Goal: Information Seeking & Learning: Learn about a topic

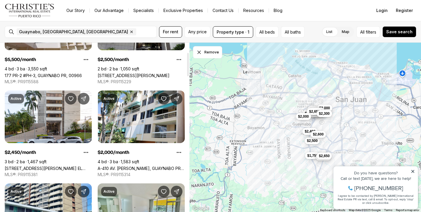
scroll to position [66, 0]
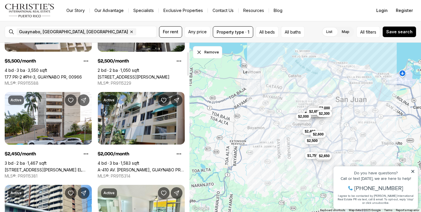
click at [130, 168] on link "A-410 AV. [PERSON_NAME], GUAYNABO PR, 00969" at bounding box center [141, 170] width 87 height 5
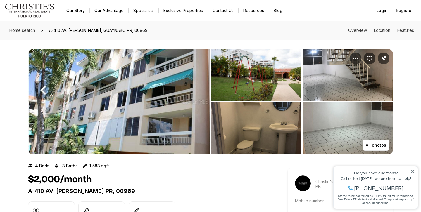
click at [264, 70] on img "View image gallery" at bounding box center [256, 75] width 90 height 52
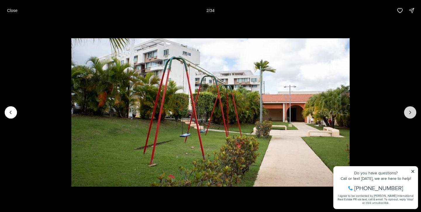
click at [407, 113] on button "Next slide" at bounding box center [410, 113] width 12 height 12
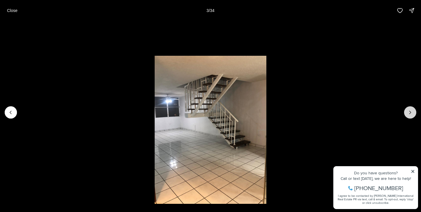
click at [407, 113] on button "Next slide" at bounding box center [410, 113] width 12 height 12
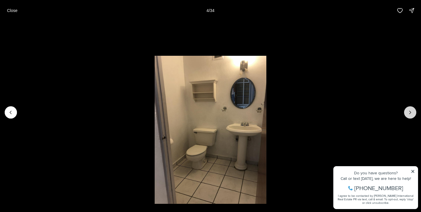
click at [407, 113] on button "Next slide" at bounding box center [410, 113] width 12 height 12
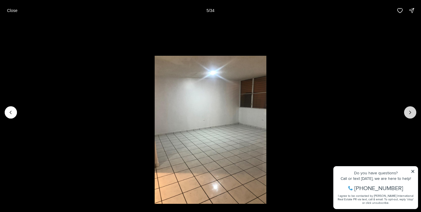
click at [407, 114] on button "Next slide" at bounding box center [410, 113] width 12 height 12
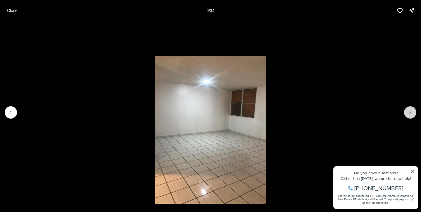
click at [407, 114] on button "Next slide" at bounding box center [410, 113] width 12 height 12
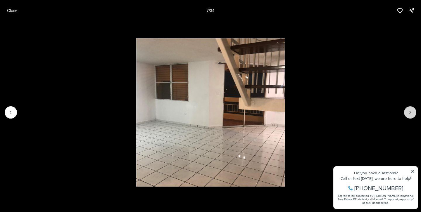
click at [407, 114] on button "Next slide" at bounding box center [410, 113] width 12 height 12
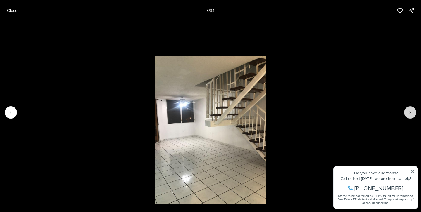
click at [407, 114] on button "Next slide" at bounding box center [410, 113] width 12 height 12
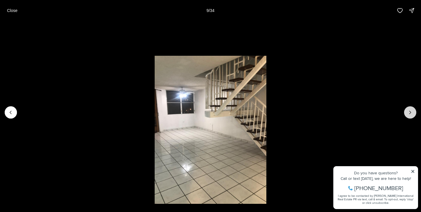
click at [407, 114] on button "Next slide" at bounding box center [410, 113] width 12 height 12
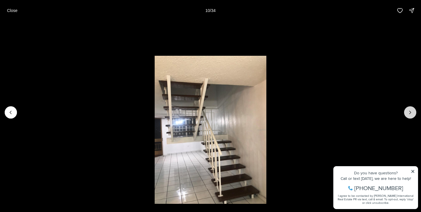
click at [407, 114] on button "Next slide" at bounding box center [410, 113] width 12 height 12
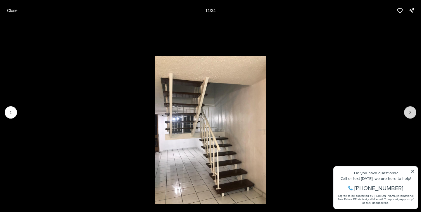
click at [407, 114] on button "Next slide" at bounding box center [410, 113] width 12 height 12
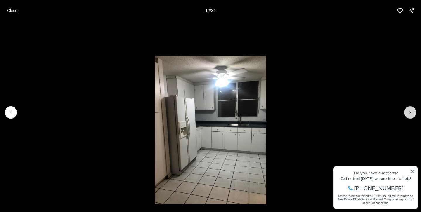
click at [407, 114] on button "Next slide" at bounding box center [410, 113] width 12 height 12
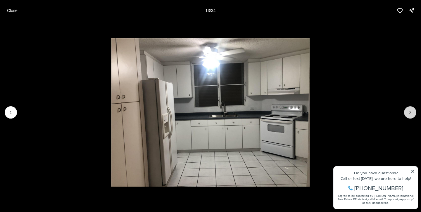
click at [407, 114] on button "Next slide" at bounding box center [410, 113] width 12 height 12
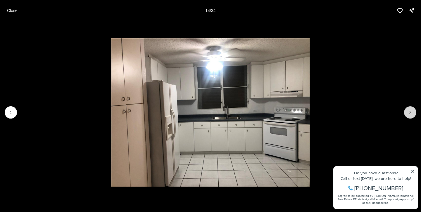
click at [407, 114] on button "Next slide" at bounding box center [410, 113] width 12 height 12
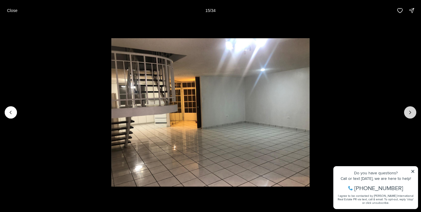
click at [407, 114] on button "Next slide" at bounding box center [410, 113] width 12 height 12
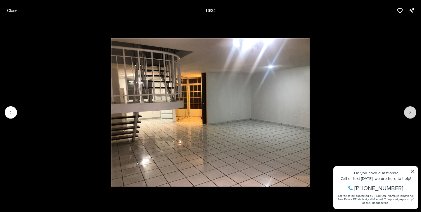
click at [407, 114] on button "Next slide" at bounding box center [410, 113] width 12 height 12
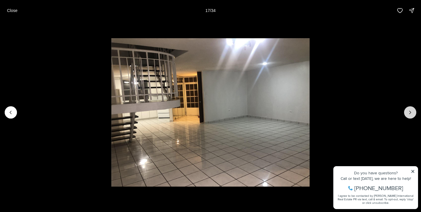
click at [407, 114] on button "Next slide" at bounding box center [410, 113] width 12 height 12
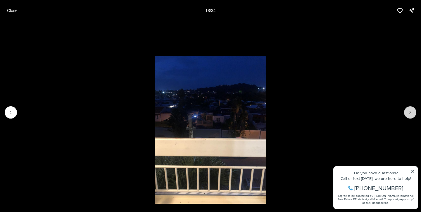
click at [406, 113] on button "Next slide" at bounding box center [410, 113] width 12 height 12
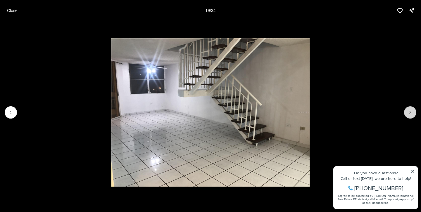
click at [406, 113] on button "Next slide" at bounding box center [410, 113] width 12 height 12
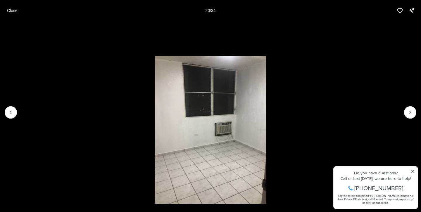
click at [404, 112] on li "20 of 34" at bounding box center [210, 112] width 421 height 183
click at [409, 112] on icon "Next slide" at bounding box center [411, 113] width 6 height 6
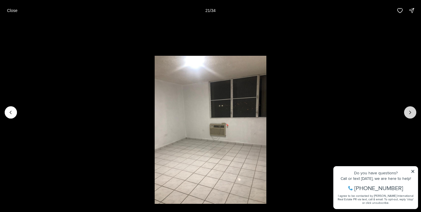
click at [409, 112] on icon "Next slide" at bounding box center [411, 113] width 6 height 6
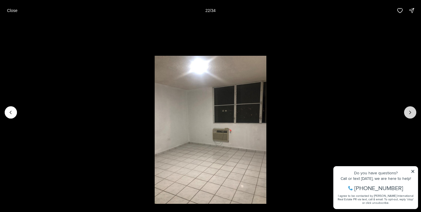
click at [409, 112] on icon "Next slide" at bounding box center [411, 113] width 6 height 6
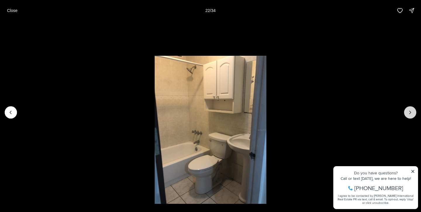
click at [409, 112] on icon "Next slide" at bounding box center [411, 113] width 6 height 6
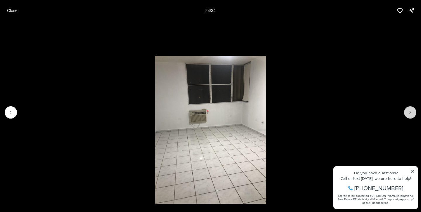
click at [409, 112] on icon "Next slide" at bounding box center [411, 113] width 6 height 6
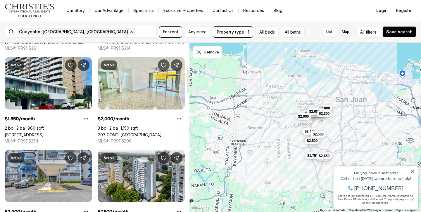
scroll to position [195, 0]
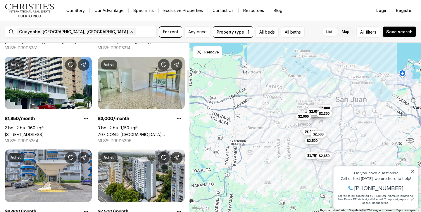
click at [134, 132] on link "707 COND. [GEOGRAPHIC_DATA][PERSON_NAME], [GEOGRAPHIC_DATA], 00969" at bounding box center [141, 134] width 87 height 5
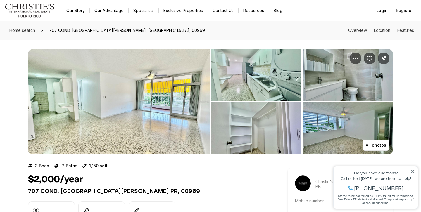
click at [237, 73] on img "View image gallery" at bounding box center [256, 75] width 90 height 52
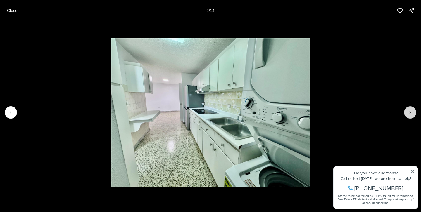
click at [413, 113] on icon "Next slide" at bounding box center [411, 113] width 6 height 6
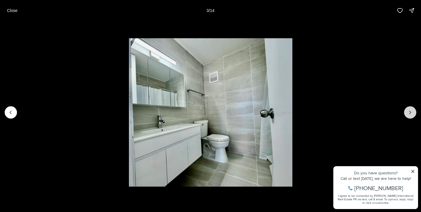
click at [413, 113] on icon "Next slide" at bounding box center [411, 113] width 6 height 6
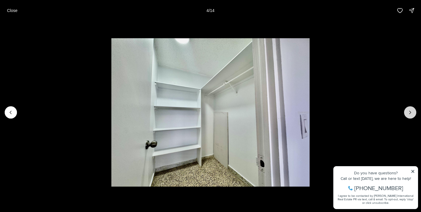
click at [413, 113] on icon "Next slide" at bounding box center [411, 113] width 6 height 6
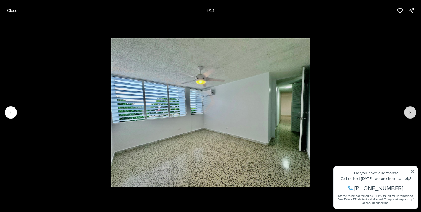
click at [413, 113] on icon "Next slide" at bounding box center [411, 113] width 6 height 6
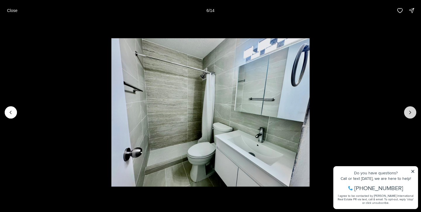
click at [413, 113] on icon "Next slide" at bounding box center [411, 113] width 6 height 6
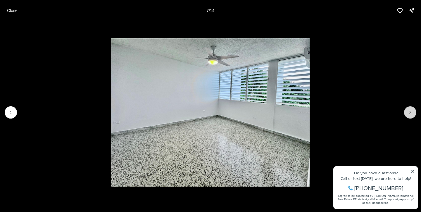
click at [413, 113] on icon "Next slide" at bounding box center [411, 113] width 6 height 6
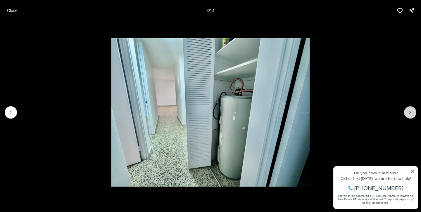
click at [413, 113] on icon "Next slide" at bounding box center [411, 113] width 6 height 6
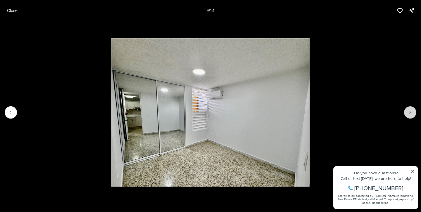
click at [413, 113] on icon "Next slide" at bounding box center [411, 113] width 6 height 6
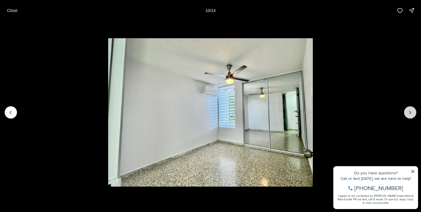
click at [413, 113] on icon "Next slide" at bounding box center [411, 113] width 6 height 6
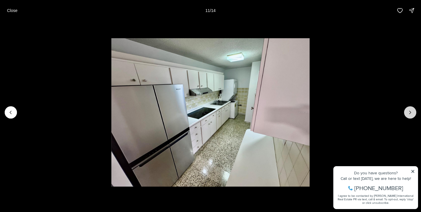
click at [413, 113] on icon "Next slide" at bounding box center [411, 113] width 6 height 6
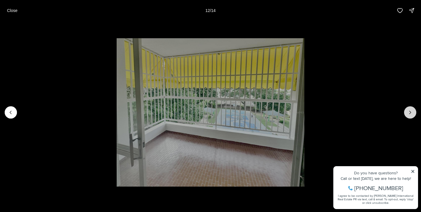
click at [413, 113] on icon "Next slide" at bounding box center [411, 113] width 6 height 6
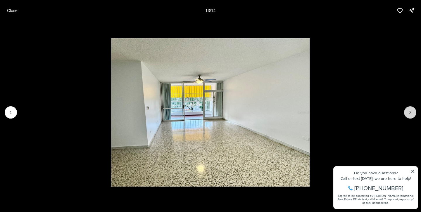
click at [413, 113] on icon "Next slide" at bounding box center [411, 113] width 6 height 6
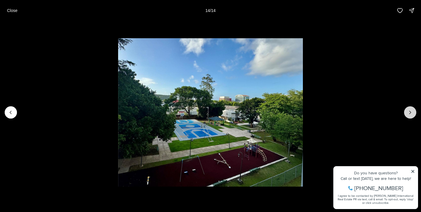
click at [413, 113] on div at bounding box center [410, 113] width 12 height 12
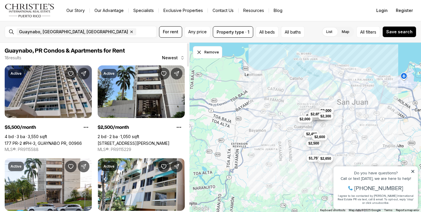
click at [48, 141] on link "177 PR-2 #PH-3, GUAYNABO PR, 00966" at bounding box center [43, 143] width 77 height 5
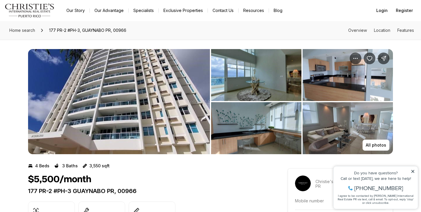
click at [169, 78] on img "View image gallery" at bounding box center [119, 101] width 182 height 105
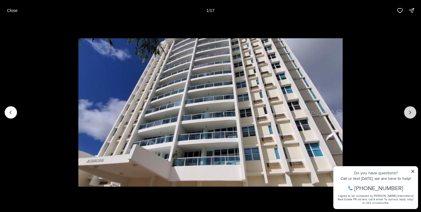
click at [411, 110] on icon "Next slide" at bounding box center [411, 113] width 6 height 6
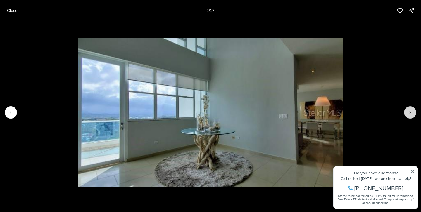
click at [411, 110] on icon "Next slide" at bounding box center [411, 113] width 6 height 6
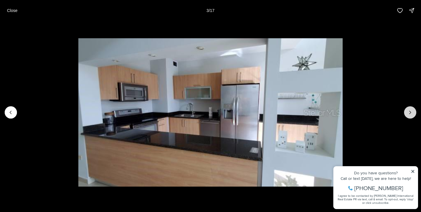
click at [411, 110] on icon "Next slide" at bounding box center [411, 113] width 6 height 6
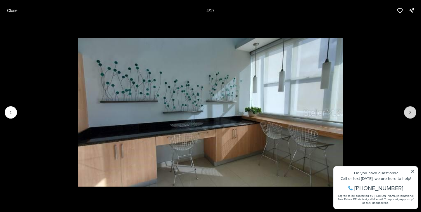
click at [411, 110] on icon "Next slide" at bounding box center [411, 113] width 6 height 6
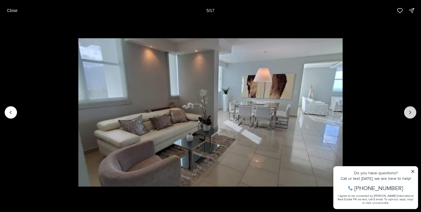
click at [411, 110] on icon "Next slide" at bounding box center [411, 113] width 6 height 6
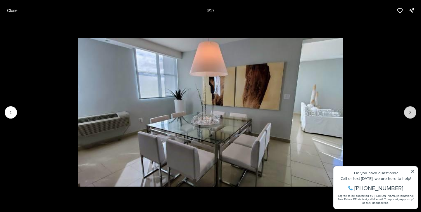
click at [411, 110] on icon "Next slide" at bounding box center [411, 113] width 6 height 6
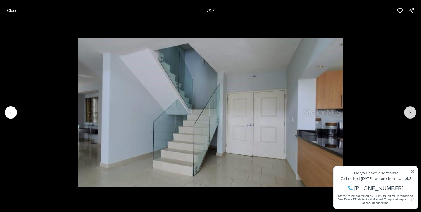
click at [411, 110] on icon "Next slide" at bounding box center [411, 113] width 6 height 6
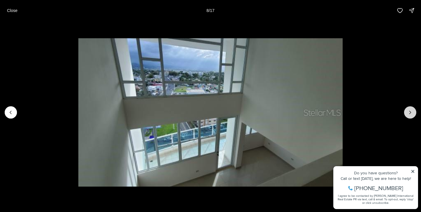
click at [411, 110] on icon "Next slide" at bounding box center [411, 113] width 6 height 6
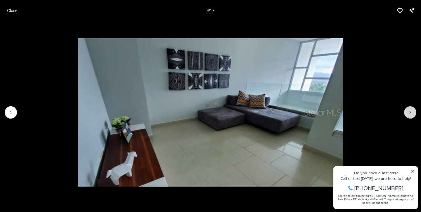
click at [411, 110] on icon "Next slide" at bounding box center [411, 113] width 6 height 6
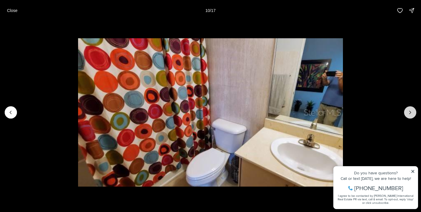
click at [411, 110] on icon "Next slide" at bounding box center [411, 113] width 6 height 6
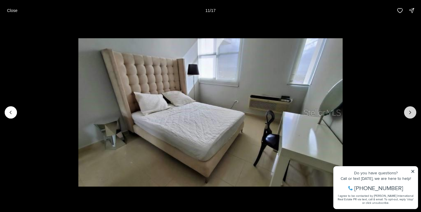
click at [411, 110] on icon "Next slide" at bounding box center [411, 113] width 6 height 6
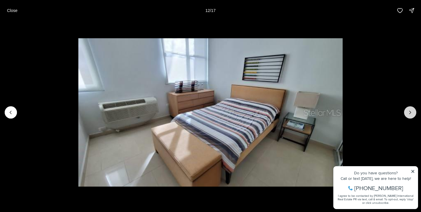
click at [411, 110] on icon "Next slide" at bounding box center [411, 113] width 6 height 6
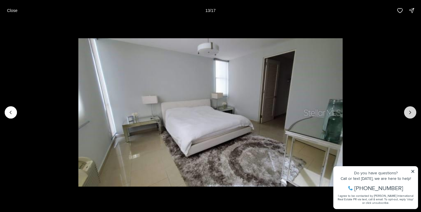
click at [411, 110] on icon "Next slide" at bounding box center [411, 113] width 6 height 6
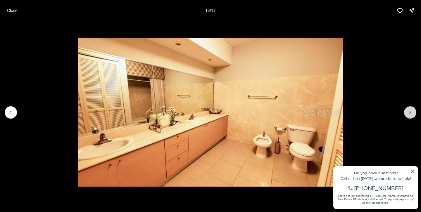
click at [411, 110] on icon "Next slide" at bounding box center [411, 113] width 6 height 6
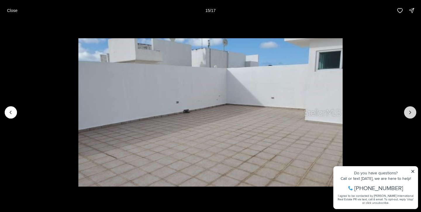
click at [411, 110] on icon "Next slide" at bounding box center [411, 113] width 6 height 6
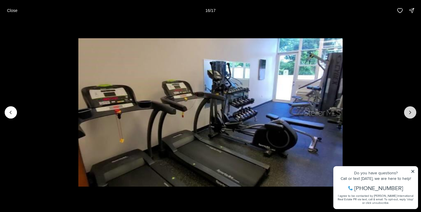
click at [411, 110] on icon "Next slide" at bounding box center [411, 113] width 6 height 6
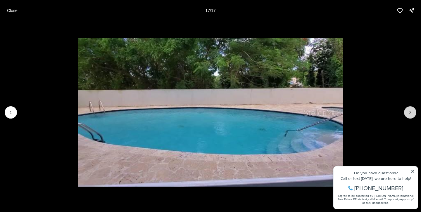
click at [411, 110] on div at bounding box center [410, 113] width 12 height 12
